Goal: Information Seeking & Learning: Learn about a topic

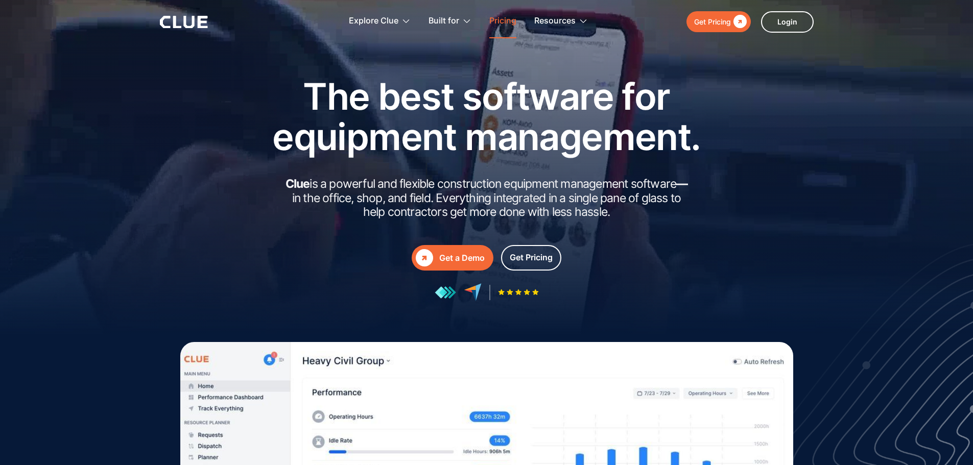
click at [507, 18] on link "Pricing" at bounding box center [502, 21] width 27 height 32
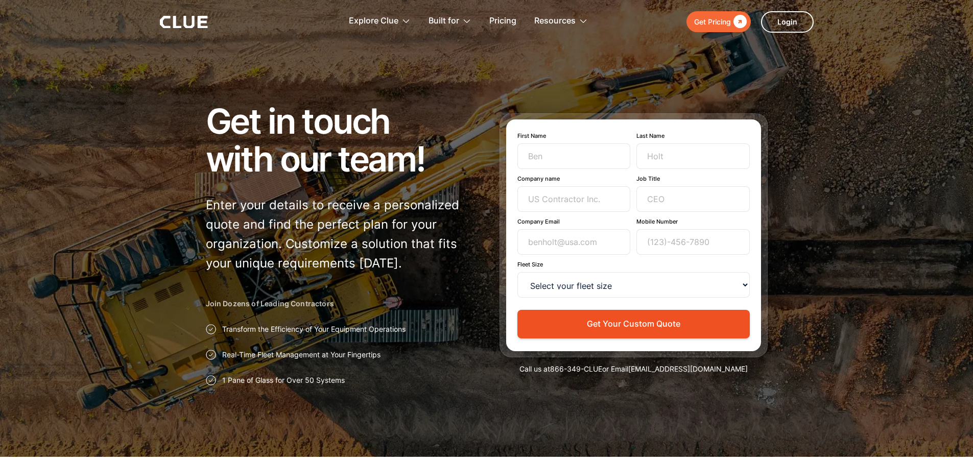
click at [192, 21] on icon at bounding box center [184, 22] width 48 height 12
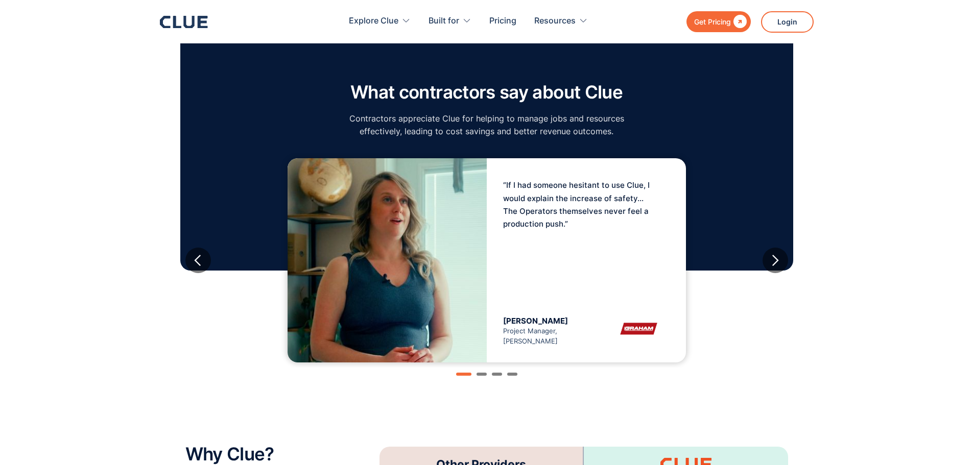
scroll to position [1635, 0]
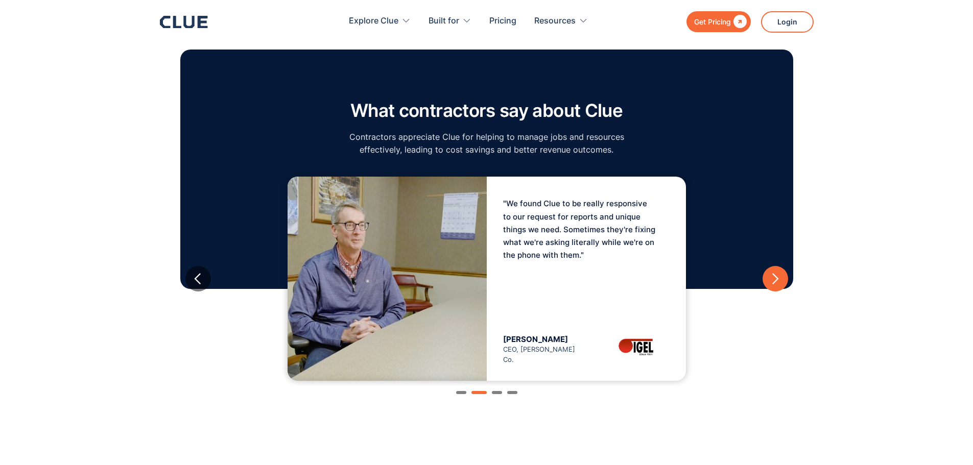
click at [777, 273] on div "next slide" at bounding box center [775, 279] width 13 height 13
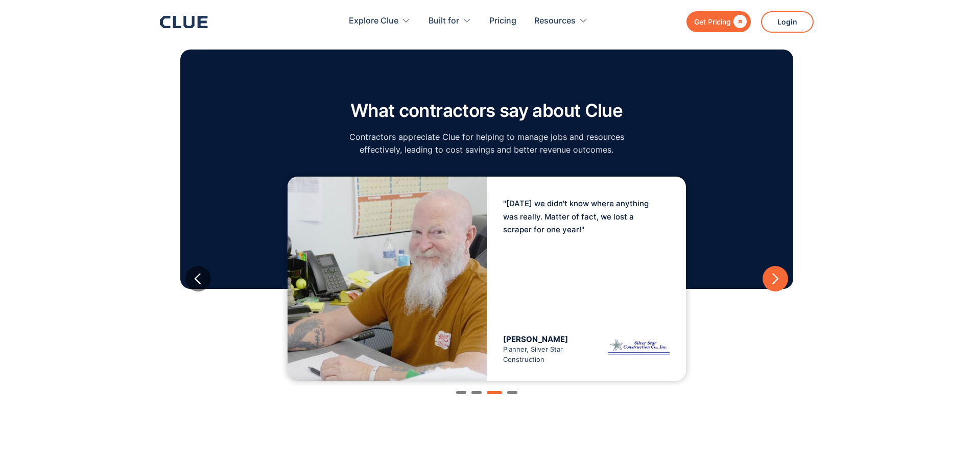
click at [777, 273] on div "next slide" at bounding box center [775, 279] width 13 height 13
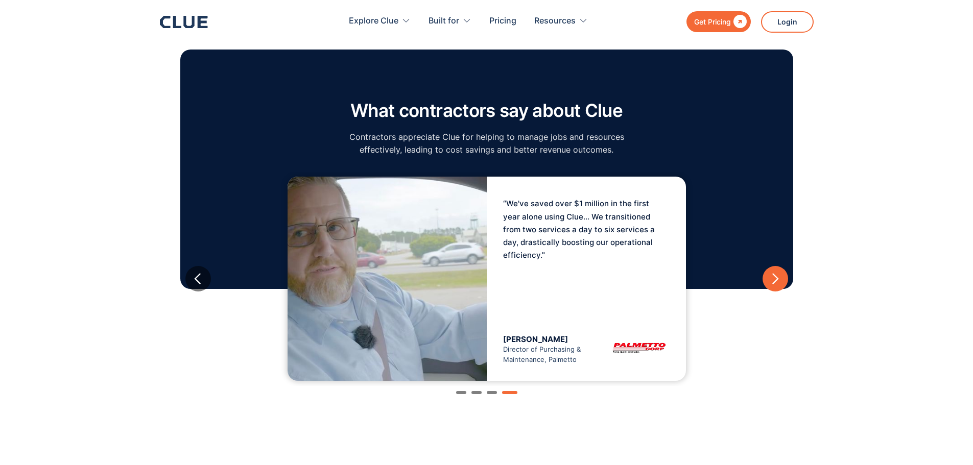
click at [777, 273] on div "next slide" at bounding box center [775, 279] width 13 height 13
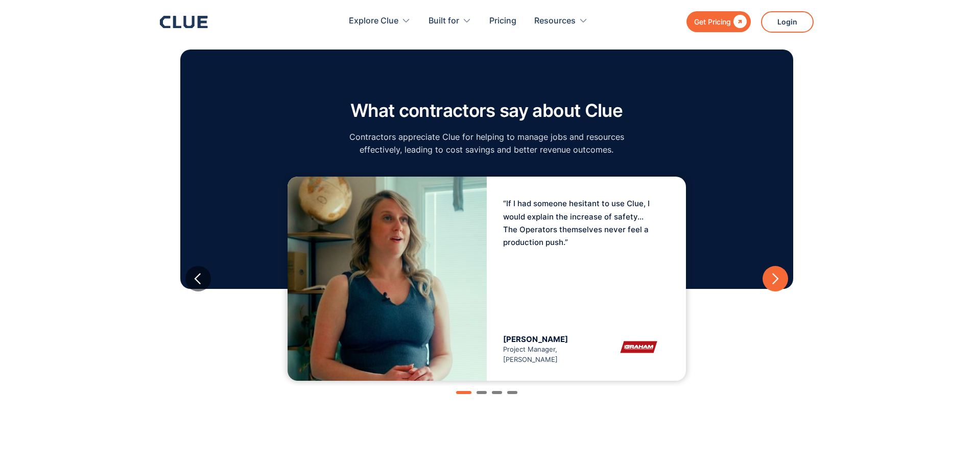
click at [777, 273] on div "next slide" at bounding box center [775, 279] width 13 height 13
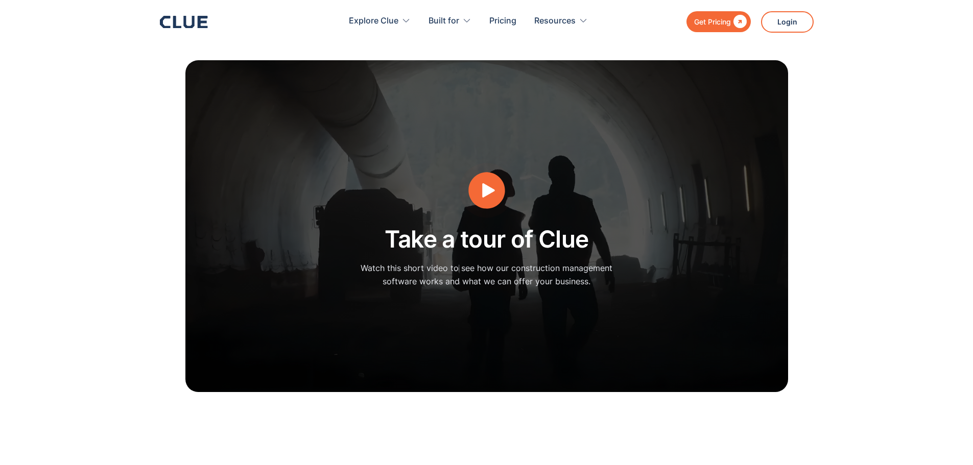
scroll to position [2503, 0]
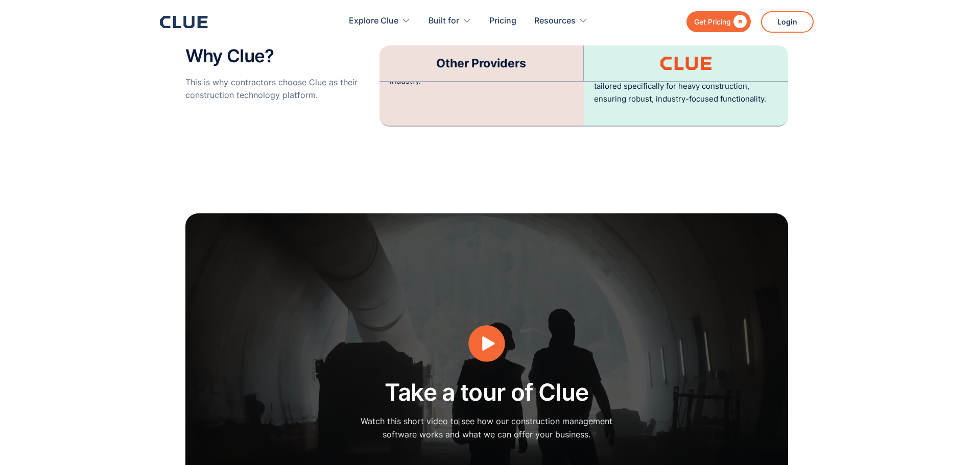
click at [738, 22] on div "" at bounding box center [739, 21] width 16 height 13
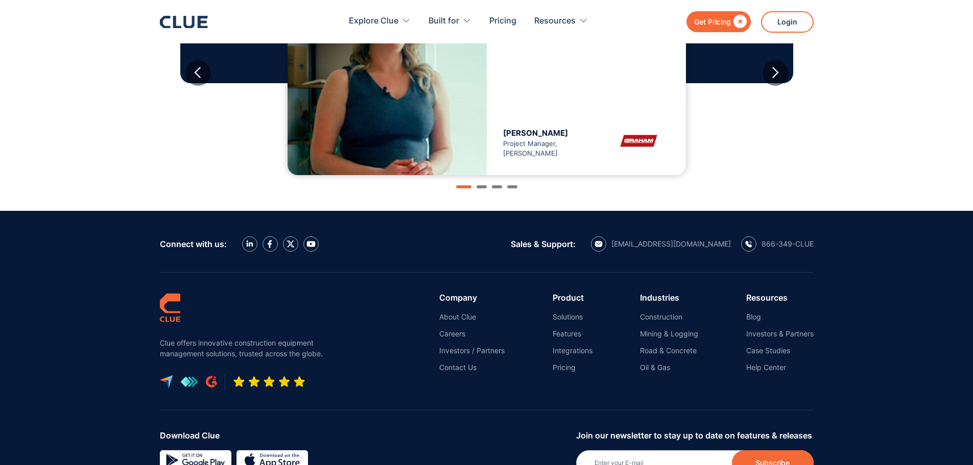
scroll to position [1124, 0]
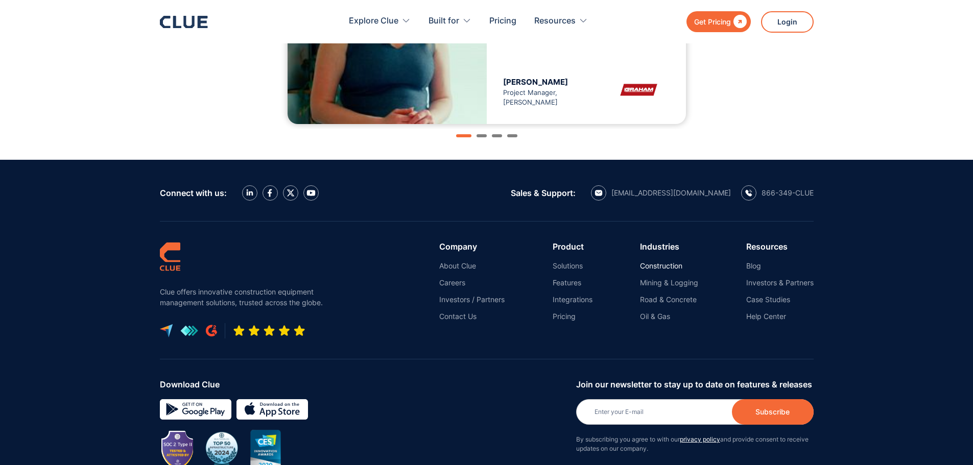
click at [673, 264] on link "Construction" at bounding box center [669, 266] width 58 height 9
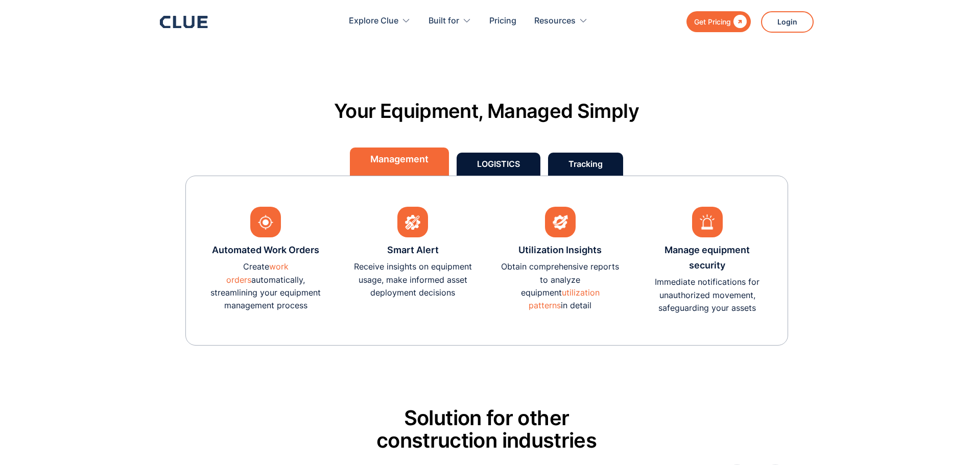
scroll to position [2912, 0]
click at [289, 266] on link "work orders" at bounding box center [257, 272] width 62 height 23
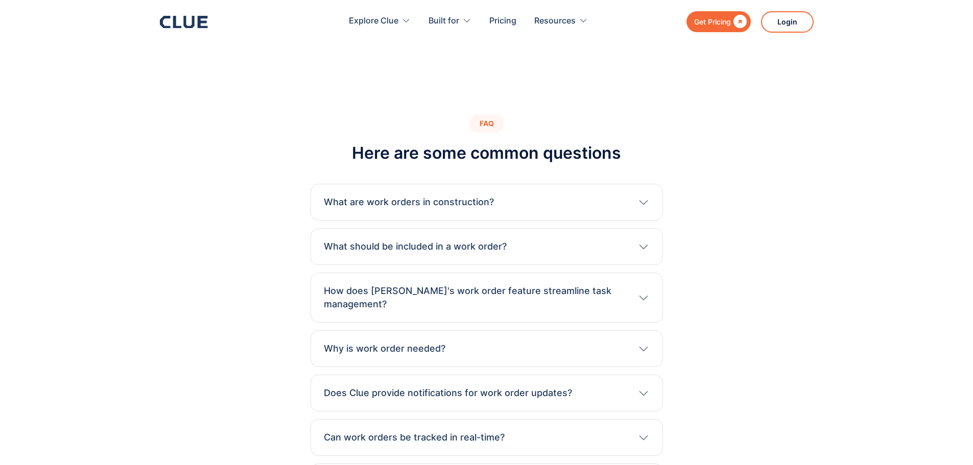
scroll to position [2197, 0]
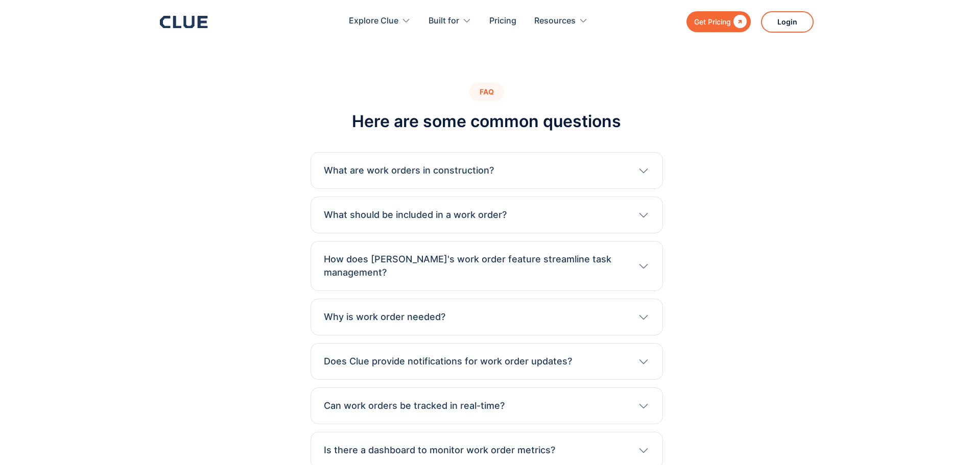
click at [643, 356] on icon at bounding box center [644, 362] width 13 height 12
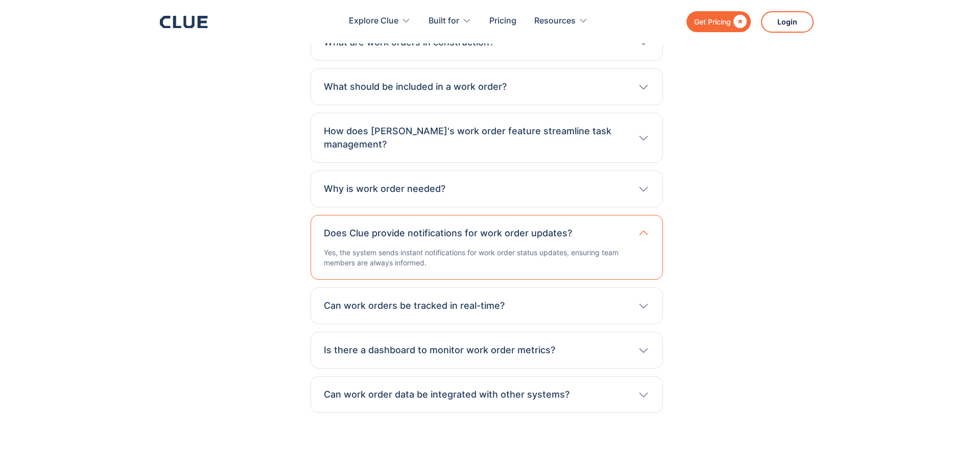
scroll to position [2350, 0]
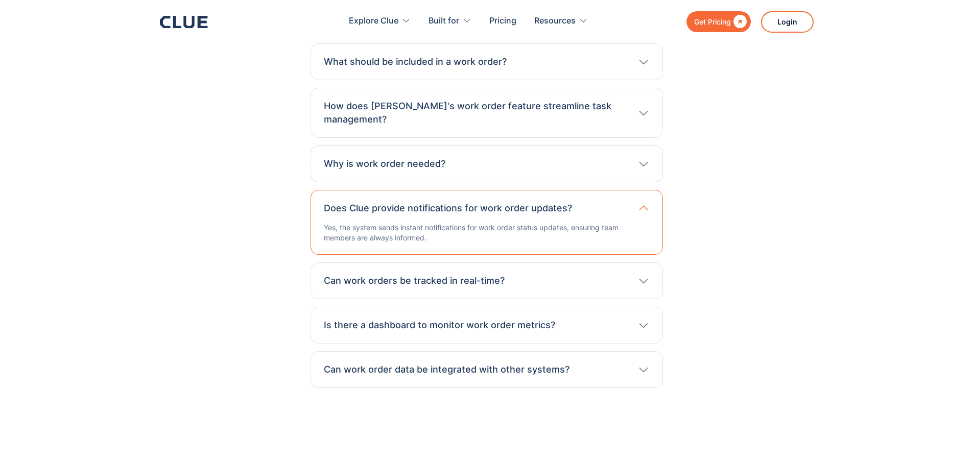
click at [647, 275] on icon at bounding box center [644, 281] width 13 height 12
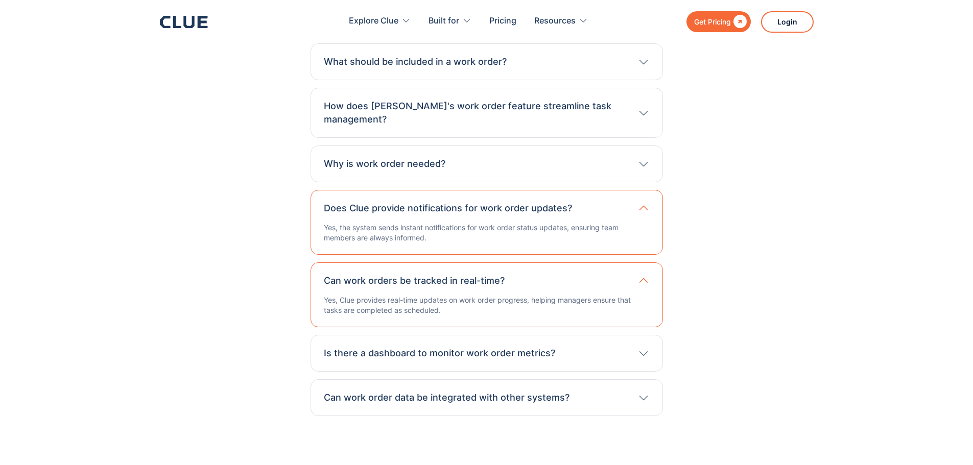
click at [644, 392] on icon at bounding box center [644, 398] width 13 height 12
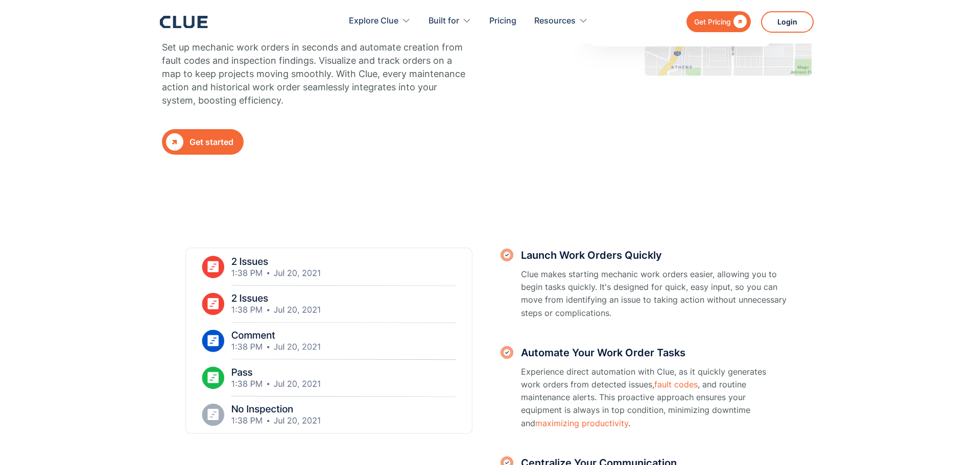
scroll to position [0, 0]
